Goal: Task Accomplishment & Management: Complete application form

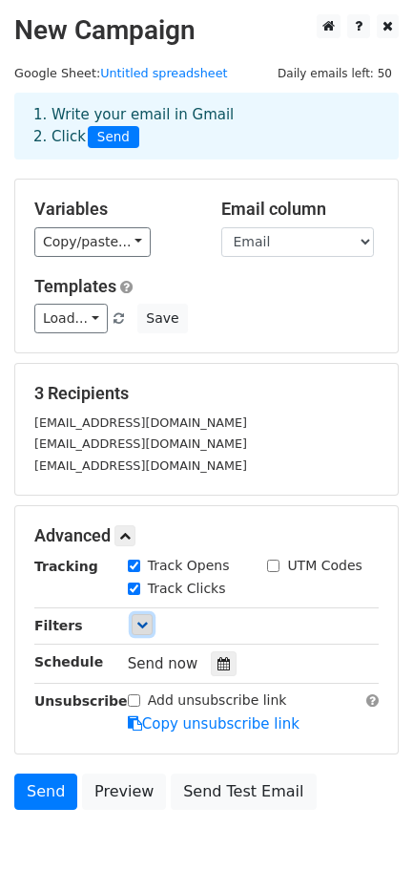
click at [138, 623] on icon at bounding box center [142, 624] width 11 height 11
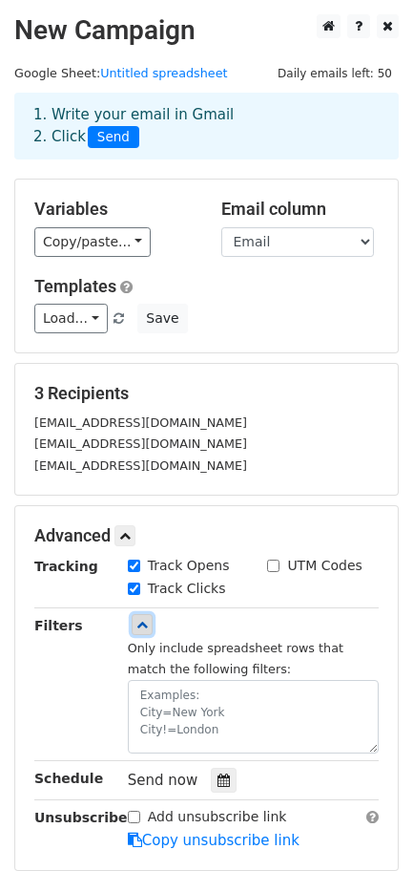
click at [134, 635] on link at bounding box center [142, 624] width 21 height 21
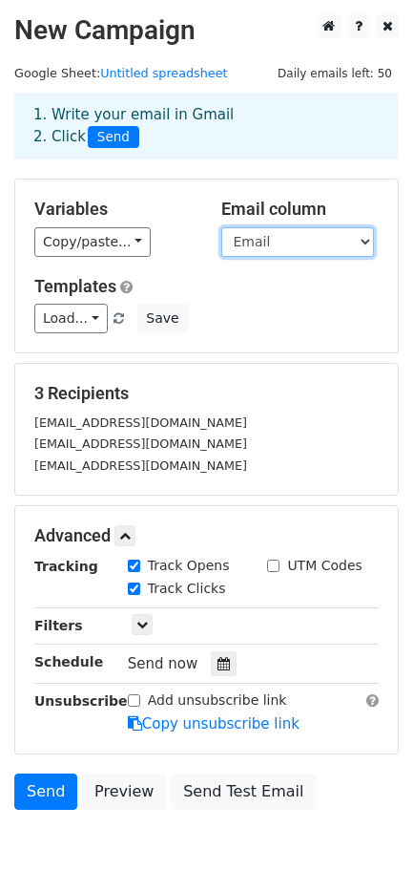
click at [278, 235] on select "First Name Email Company" at bounding box center [297, 242] width 153 height 30
click at [275, 237] on select "First Name Email Company" at bounding box center [297, 242] width 153 height 30
click at [221, 228] on select "First Name Email Company" at bounding box center [297, 242] width 153 height 30
drag, startPoint x: 272, startPoint y: 246, endPoint x: 260, endPoint y: 256, distance: 15.7
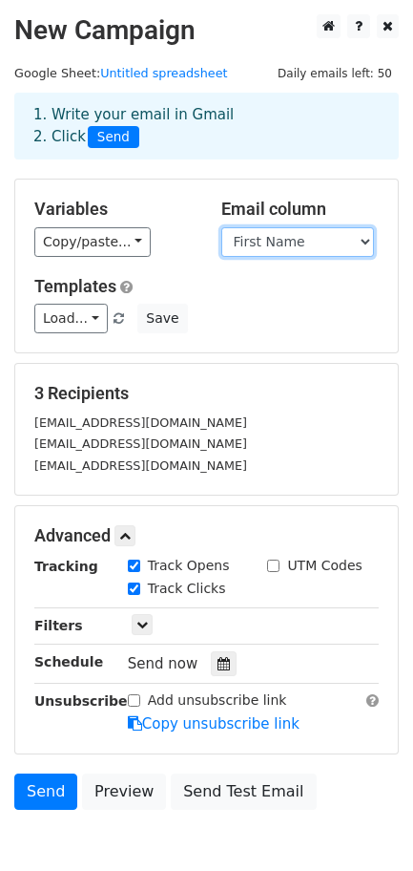
click at [272, 246] on select "First Name Email Company" at bounding box center [297, 242] width 153 height 30
select select "Email"
click at [221, 228] on select "First Name Email Company" at bounding box center [297, 242] width 153 height 30
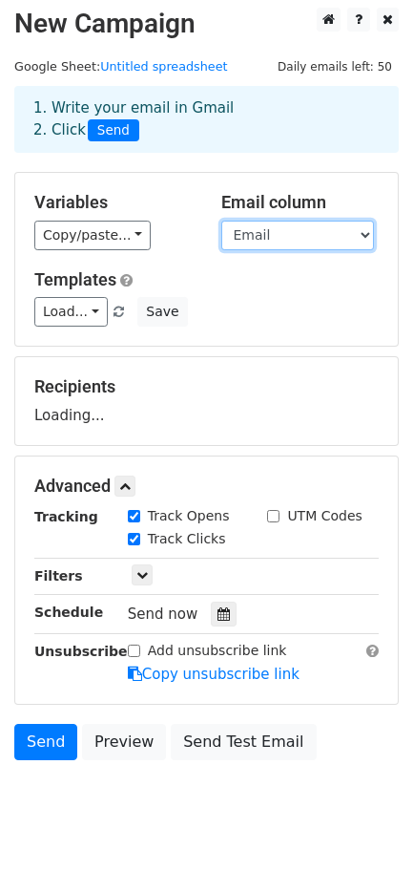
scroll to position [62, 0]
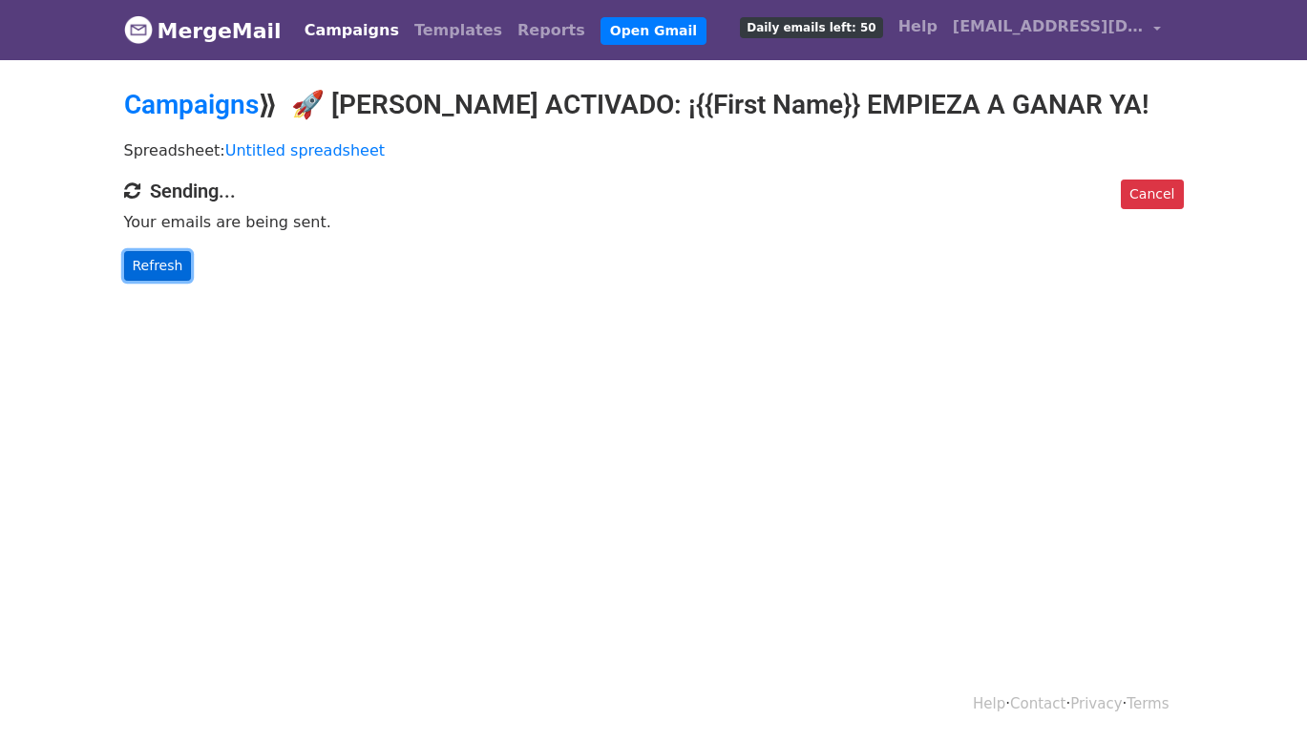
click at [147, 270] on link "Refresh" at bounding box center [158, 266] width 68 height 30
